Goal: Download file/media

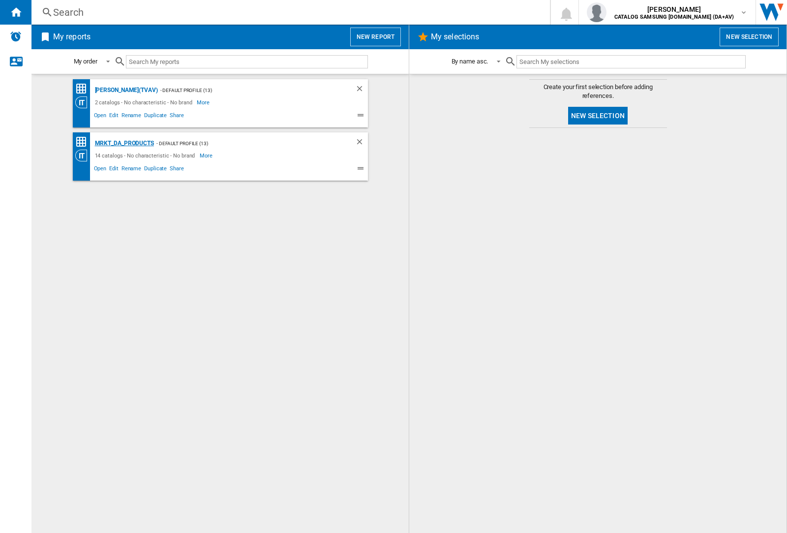
click at [124, 143] on div "MRKT_DA_PRODUCTS" at bounding box center [122, 143] width 61 height 12
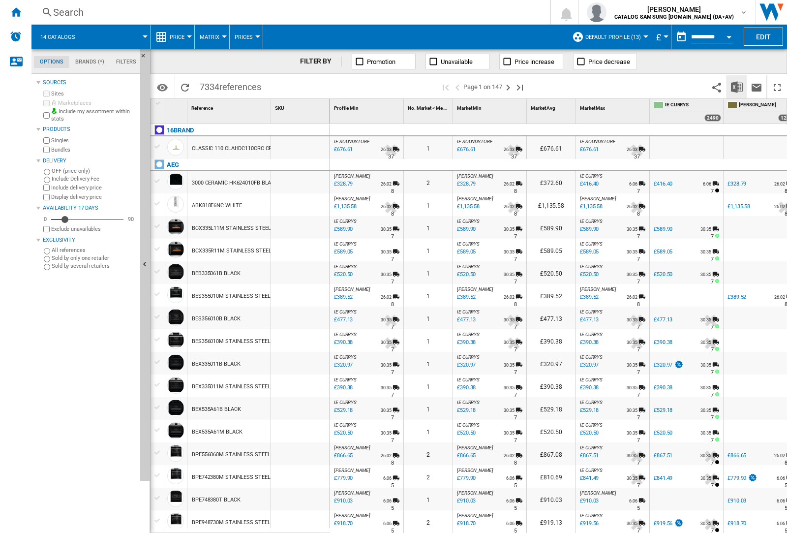
click at [736, 86] on img "Download in Excel" at bounding box center [737, 87] width 12 height 12
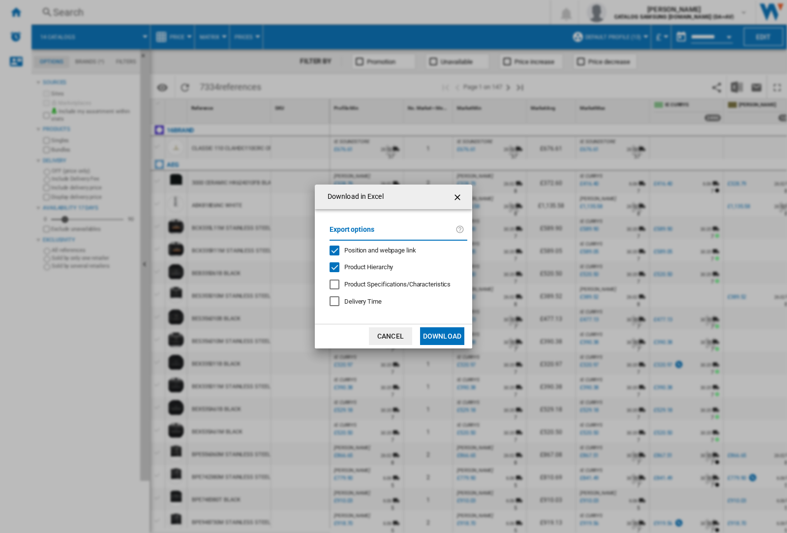
click at [374, 249] on span "Position and webpage link" at bounding box center [380, 249] width 72 height 7
click at [442, 336] on button "Download" at bounding box center [442, 336] width 44 height 18
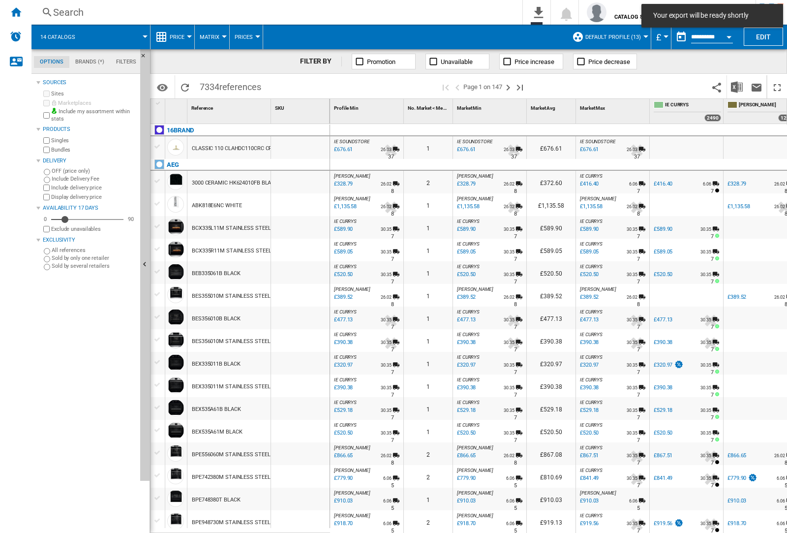
click at [304, 225] on div at bounding box center [300, 227] width 59 height 23
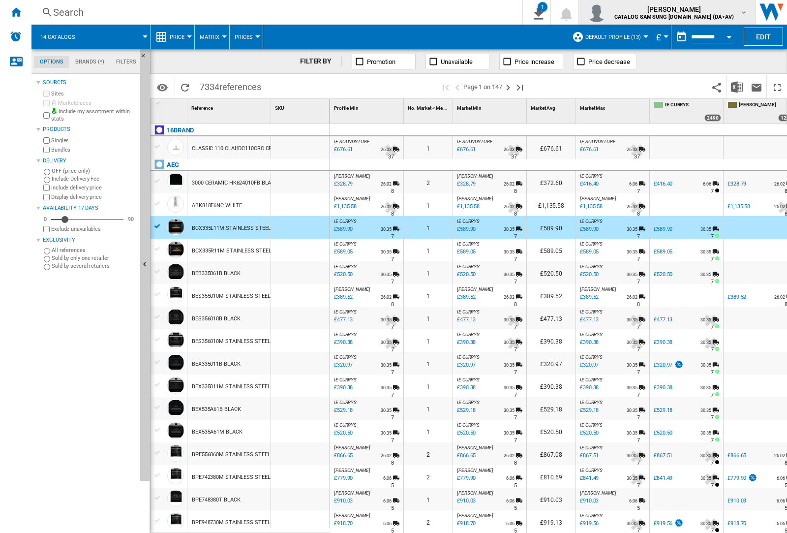
click at [606, 12] on img "button" at bounding box center [597, 12] width 20 height 20
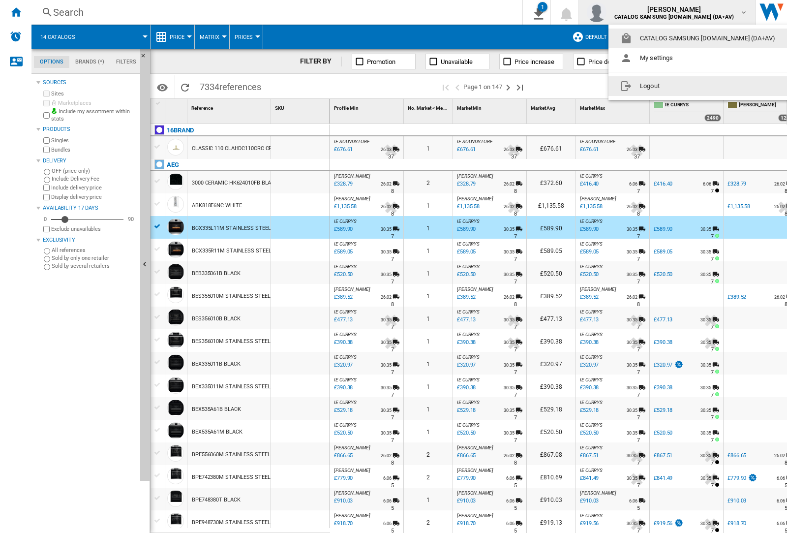
click at [684, 86] on button "Logout" at bounding box center [699, 86] width 182 height 20
